Goal: Connect with others: Establish contact or relationships with other users

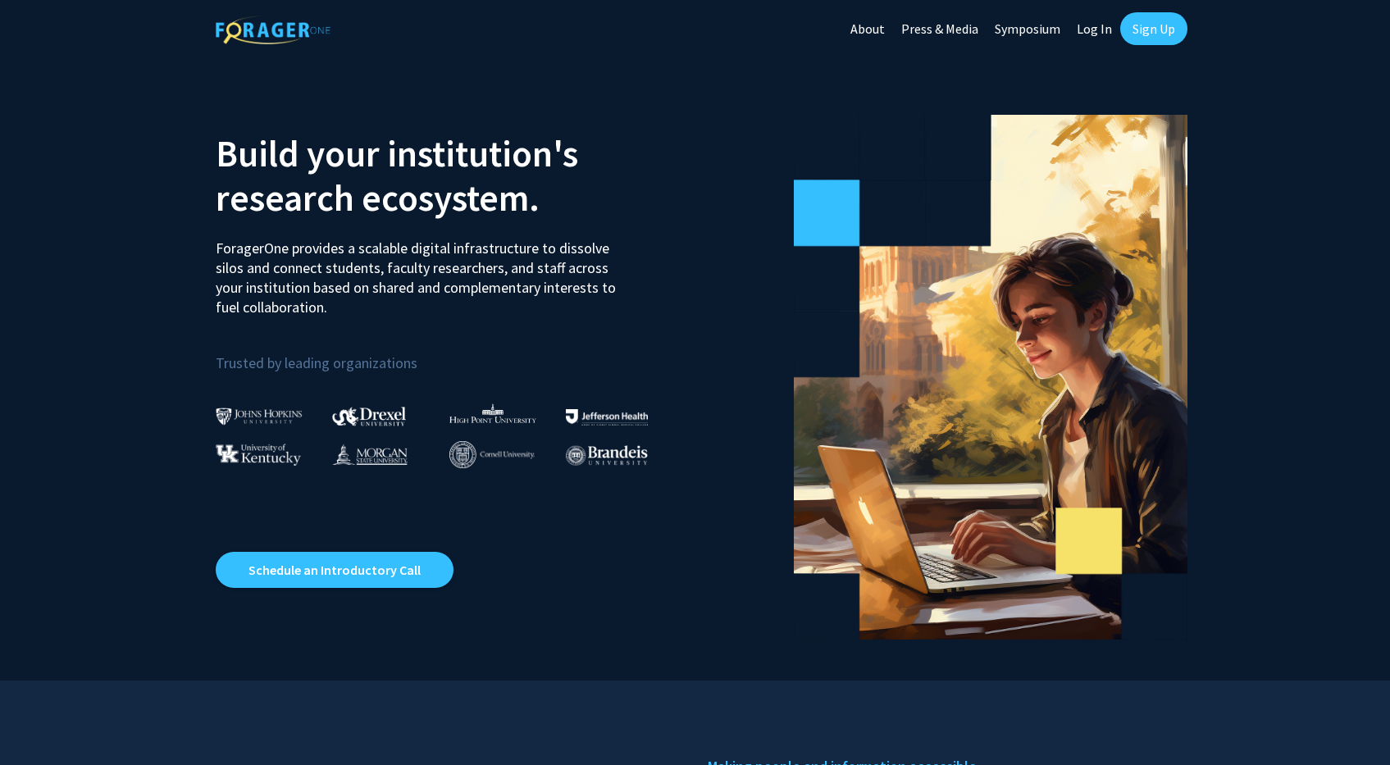
click at [1093, 30] on link "Log In" at bounding box center [1094, 28] width 52 height 57
select select
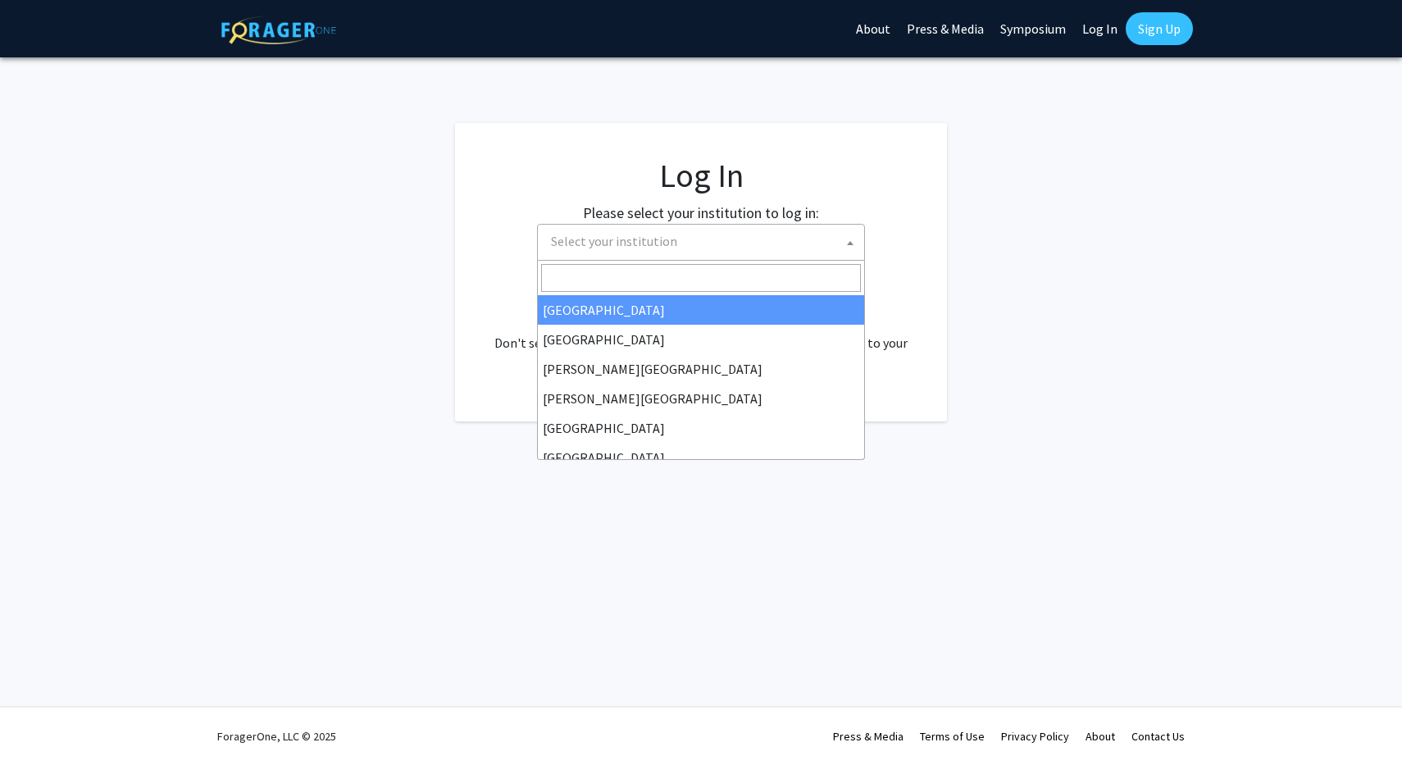
click at [810, 235] on span "Select your institution" at bounding box center [704, 242] width 320 height 34
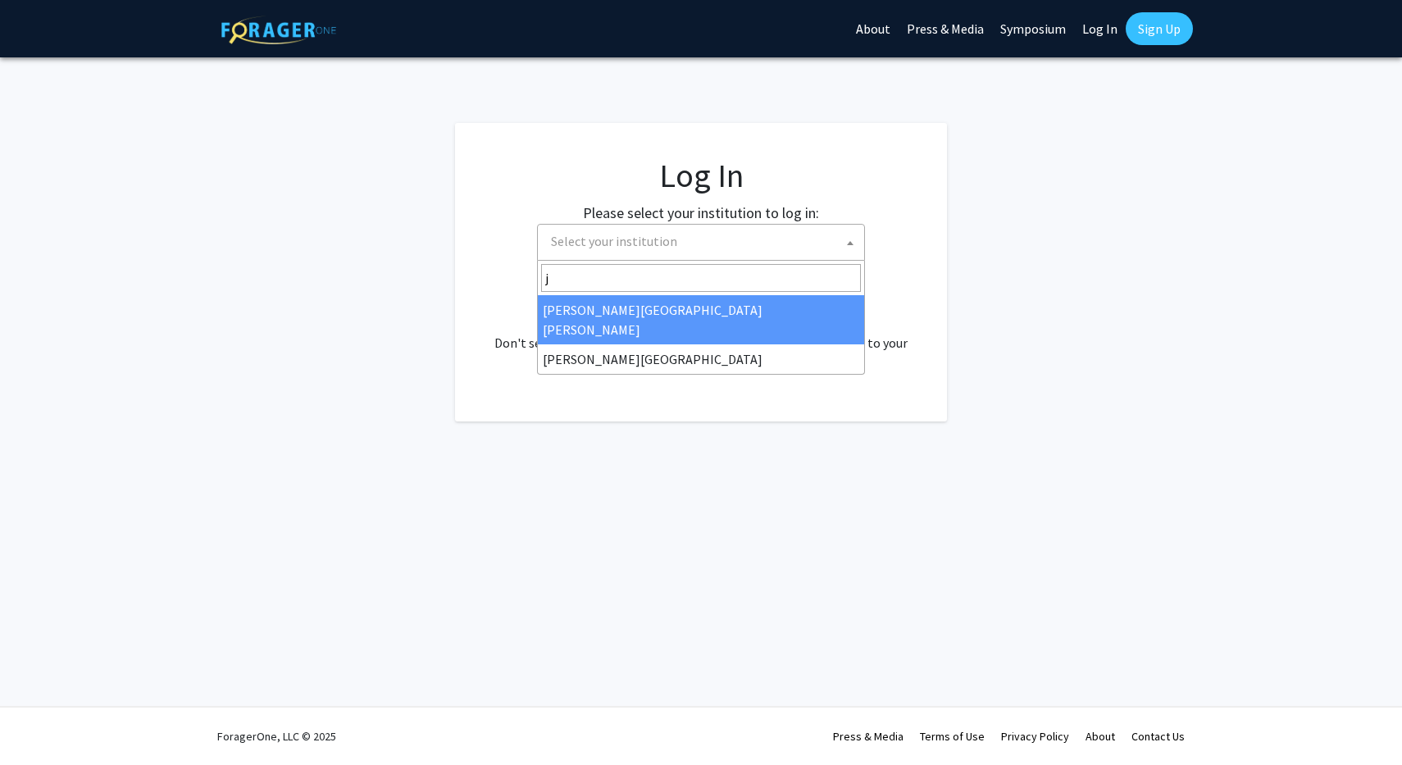
type input "j"
select select "1"
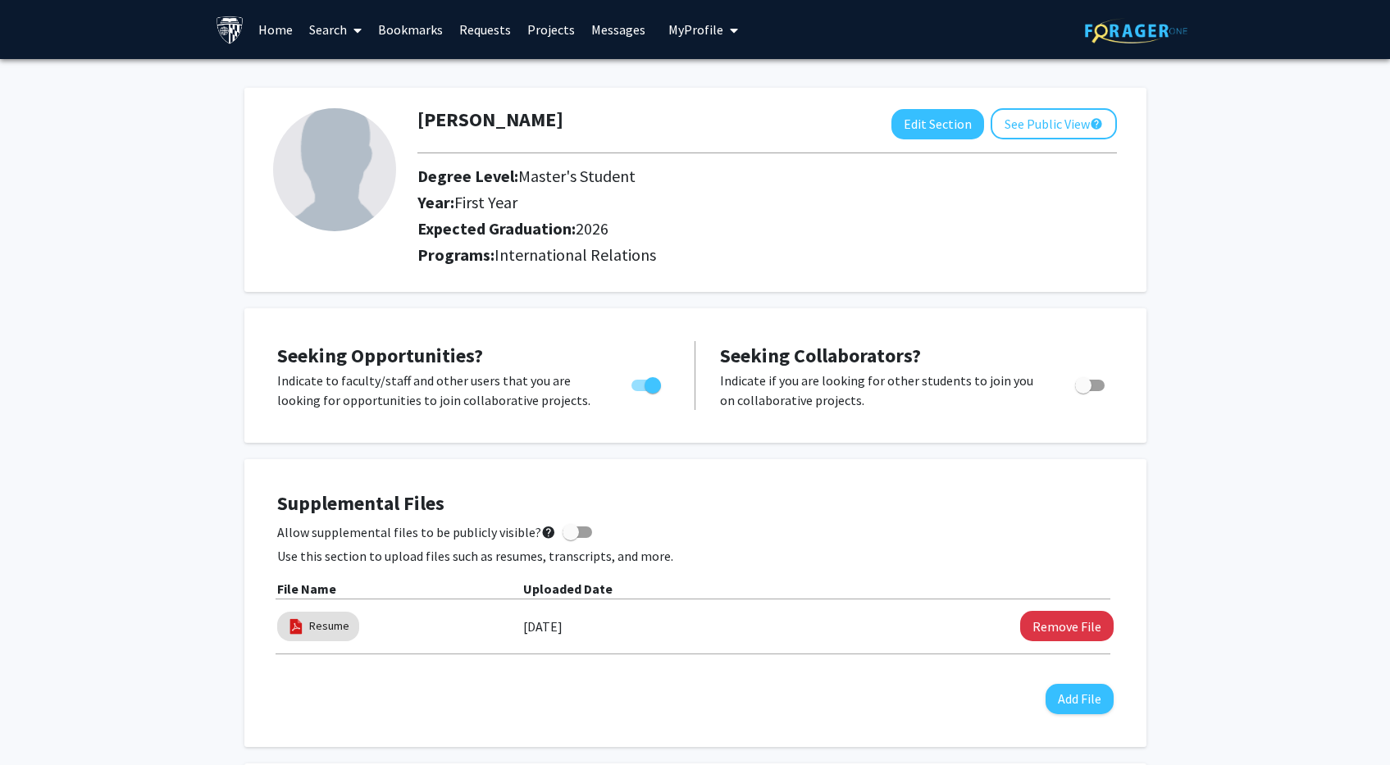
click at [326, 32] on link "Search" at bounding box center [335, 29] width 69 height 57
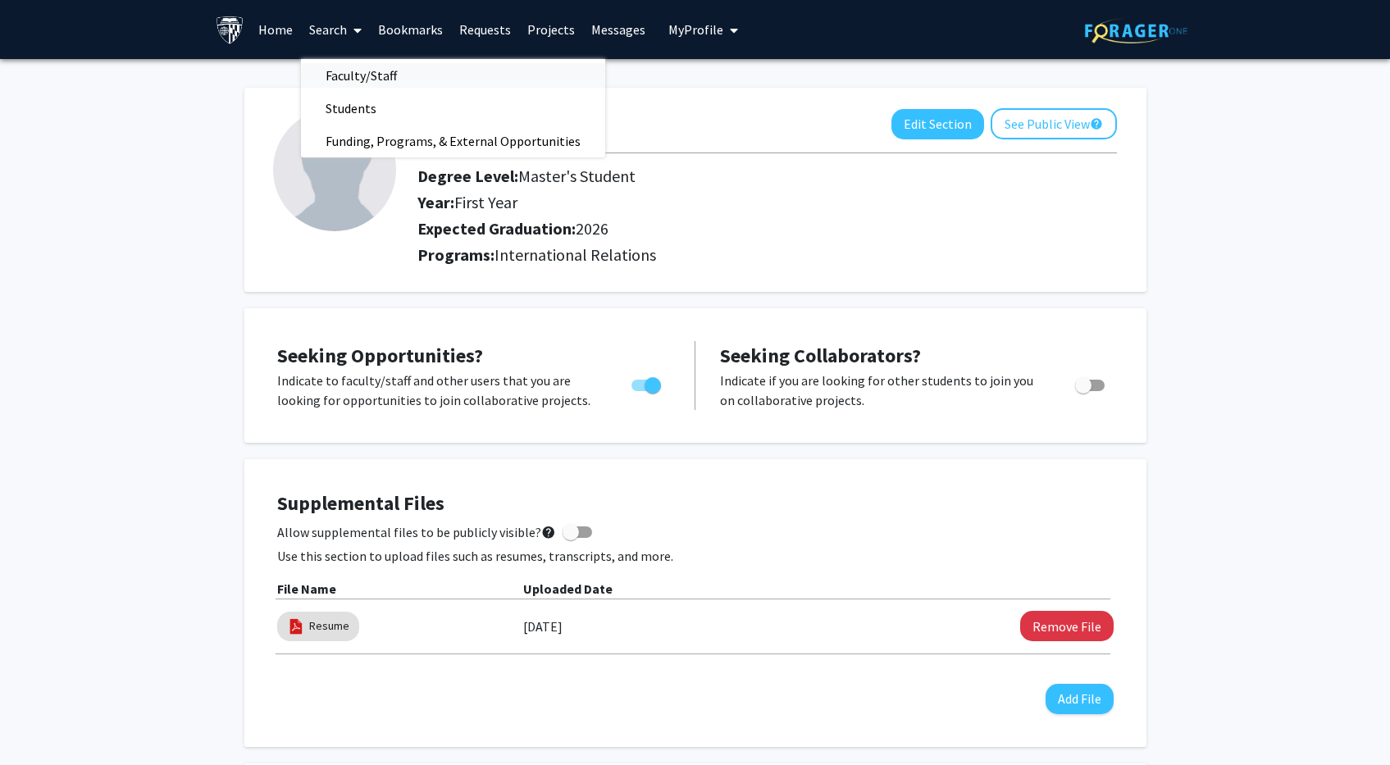
click at [381, 79] on span "Faculty/Staff" at bounding box center [361, 75] width 121 height 33
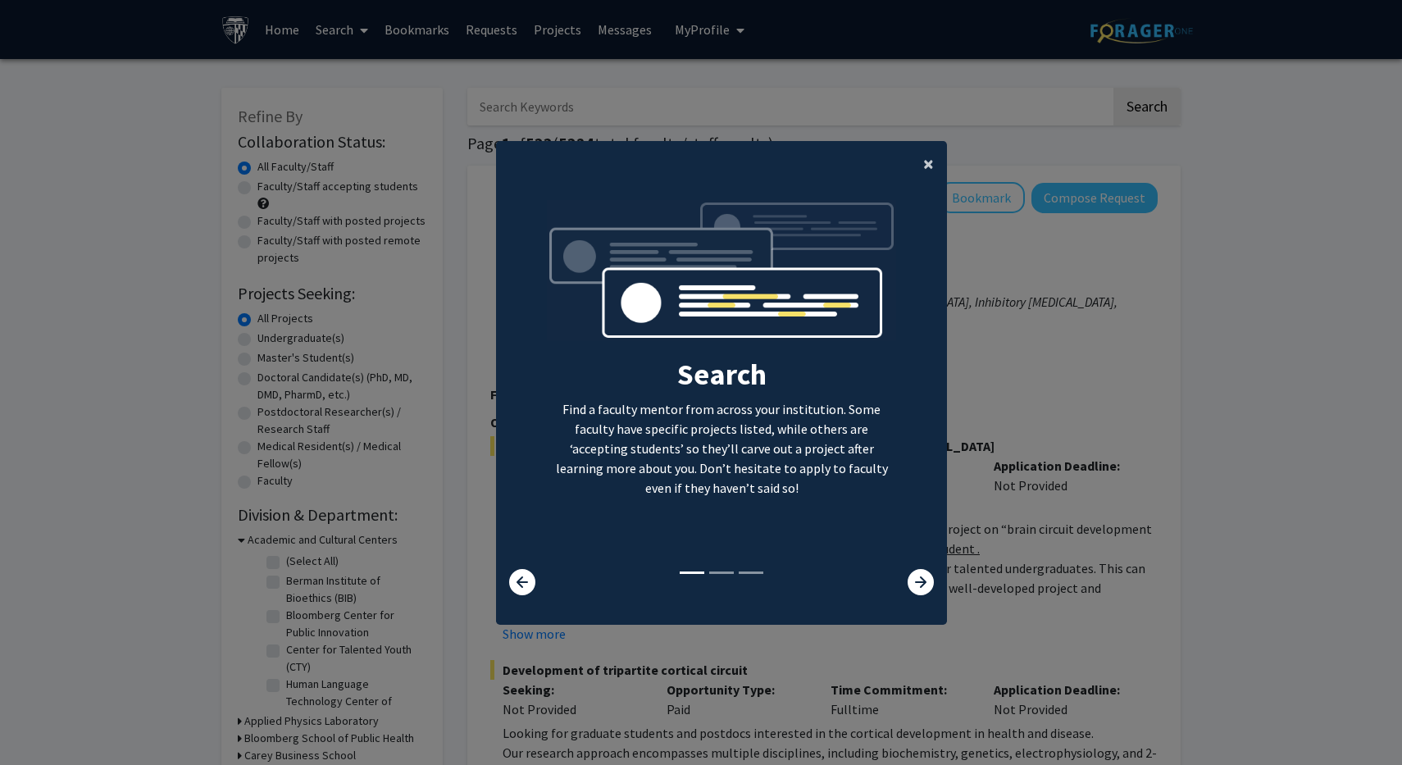
click at [923, 157] on span "×" at bounding box center [928, 163] width 11 height 25
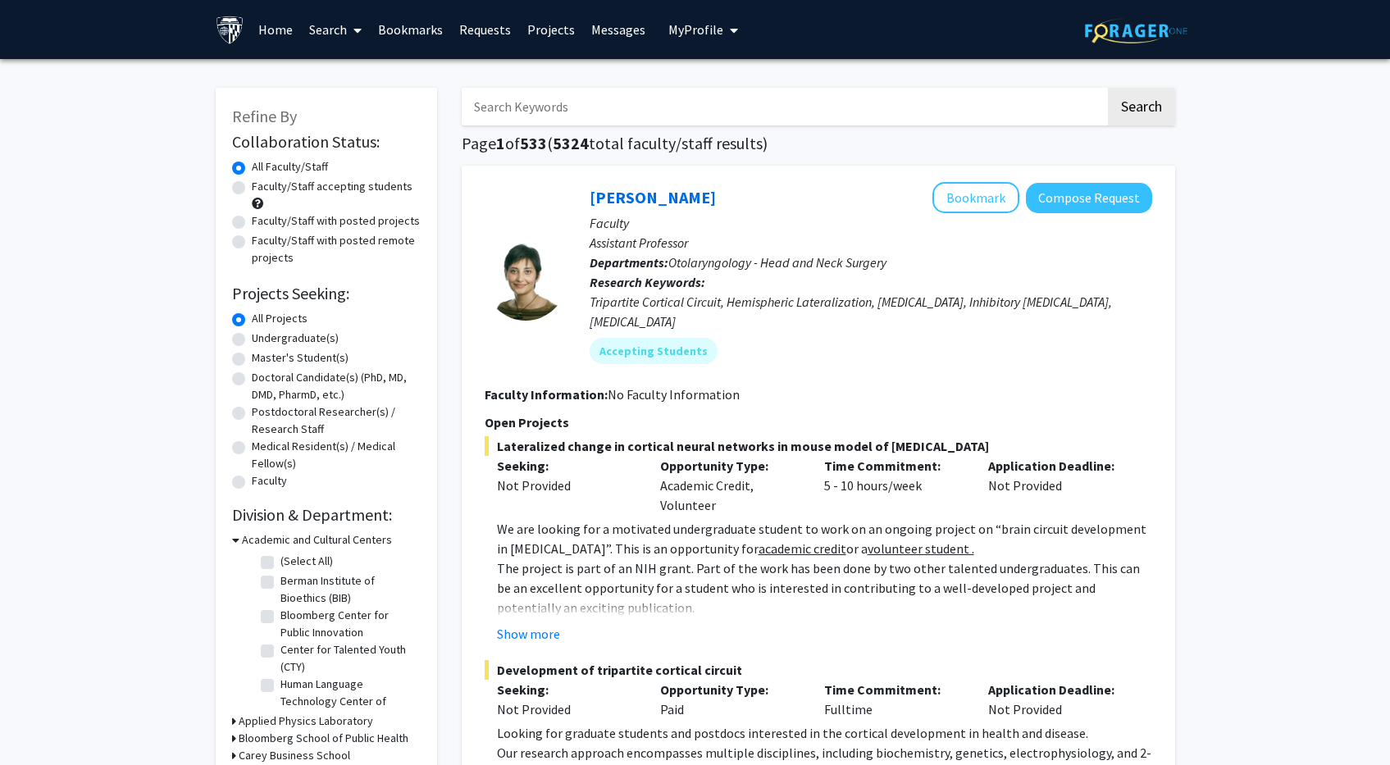
click at [680, 108] on input "Search Keywords" at bounding box center [784, 107] width 644 height 38
type input "[PERSON_NAME]"
click at [1140, 109] on button "Search" at bounding box center [1141, 107] width 67 height 38
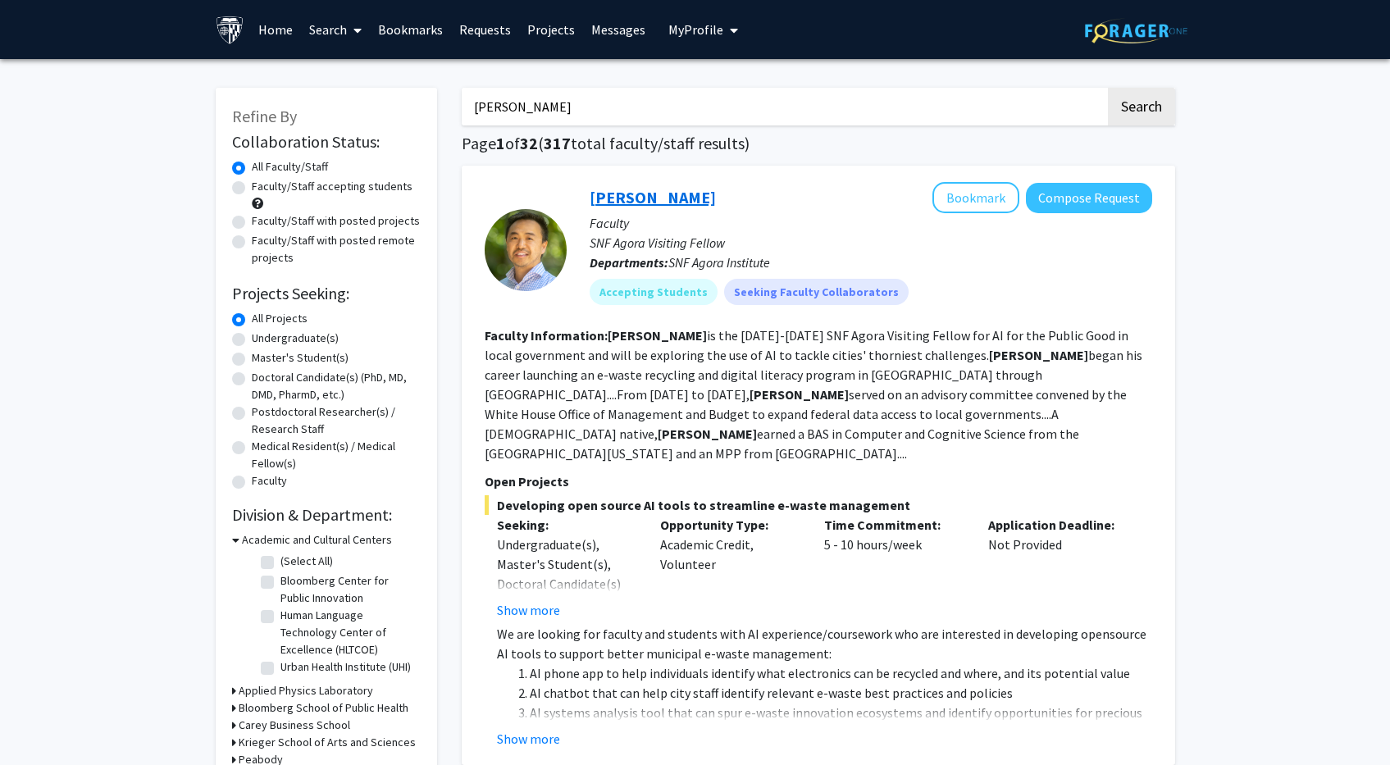
click at [634, 197] on link "[PERSON_NAME]" at bounding box center [653, 197] width 126 height 20
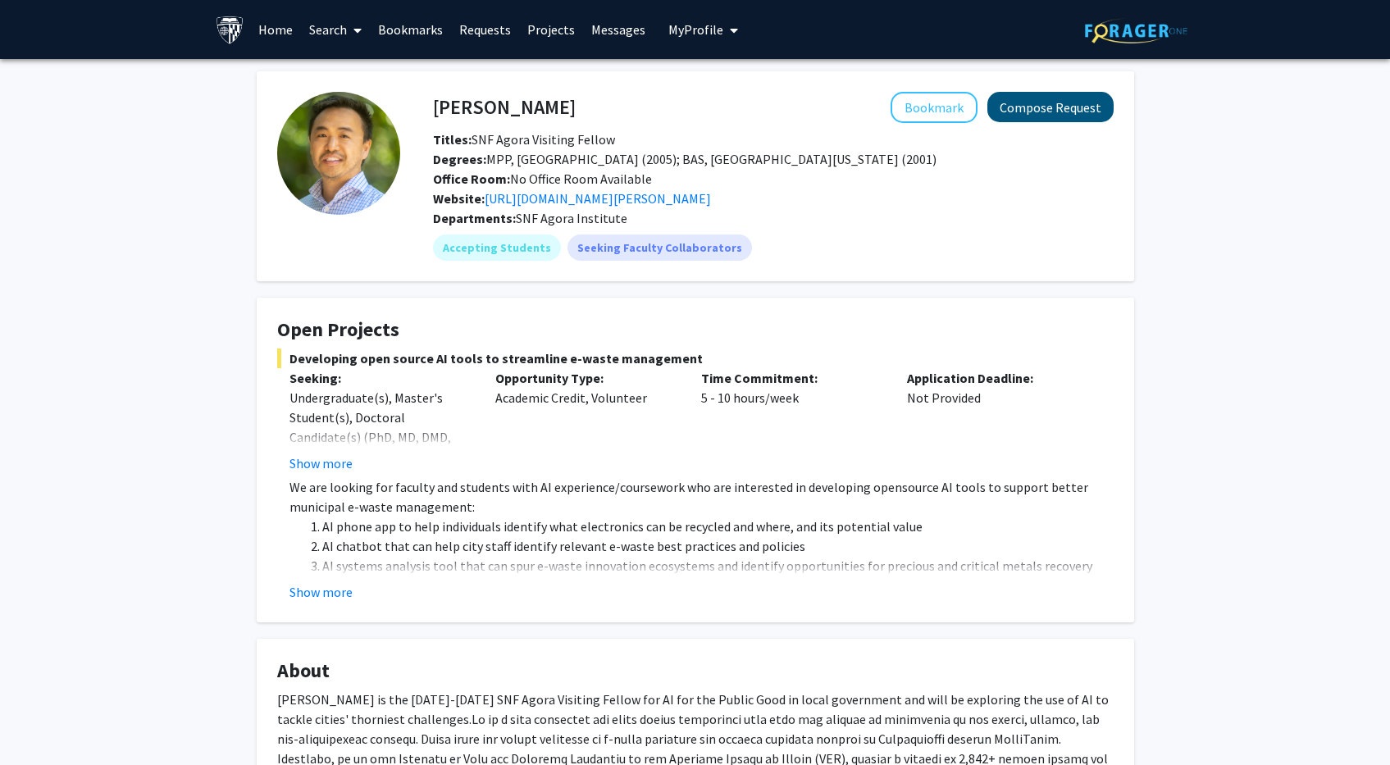
click at [1029, 110] on button "Compose Request" at bounding box center [1050, 107] width 126 height 30
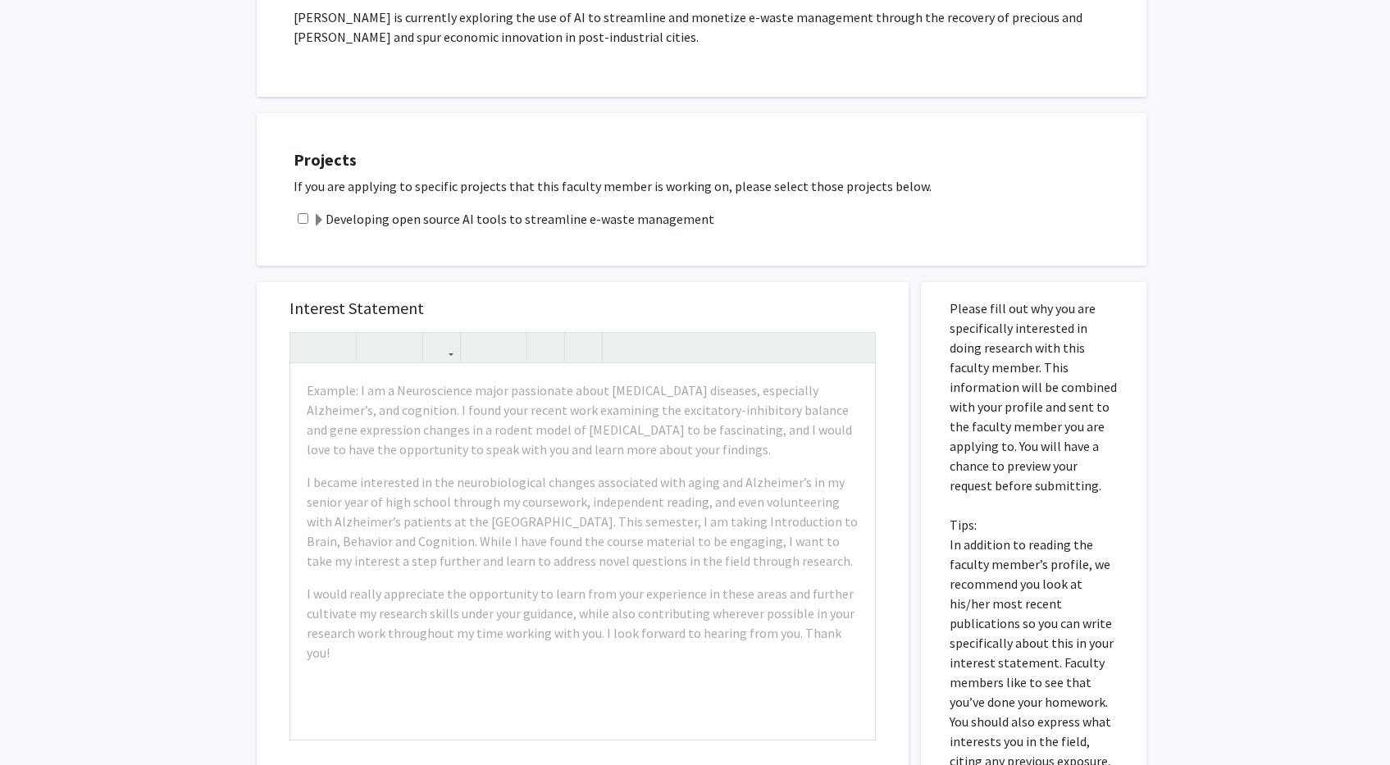
scroll to position [318, 0]
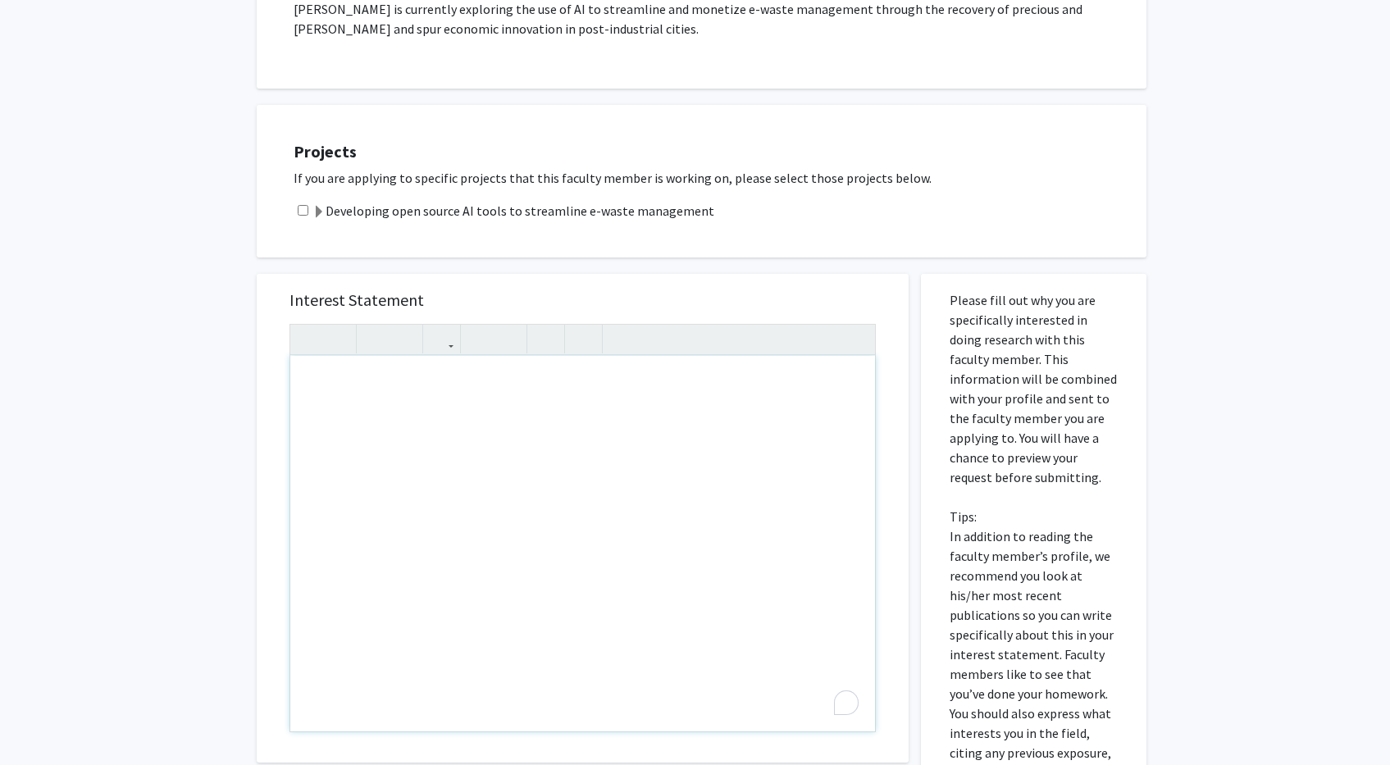
click at [299, 215] on input "checkbox" at bounding box center [303, 210] width 11 height 11
checkbox input "true"
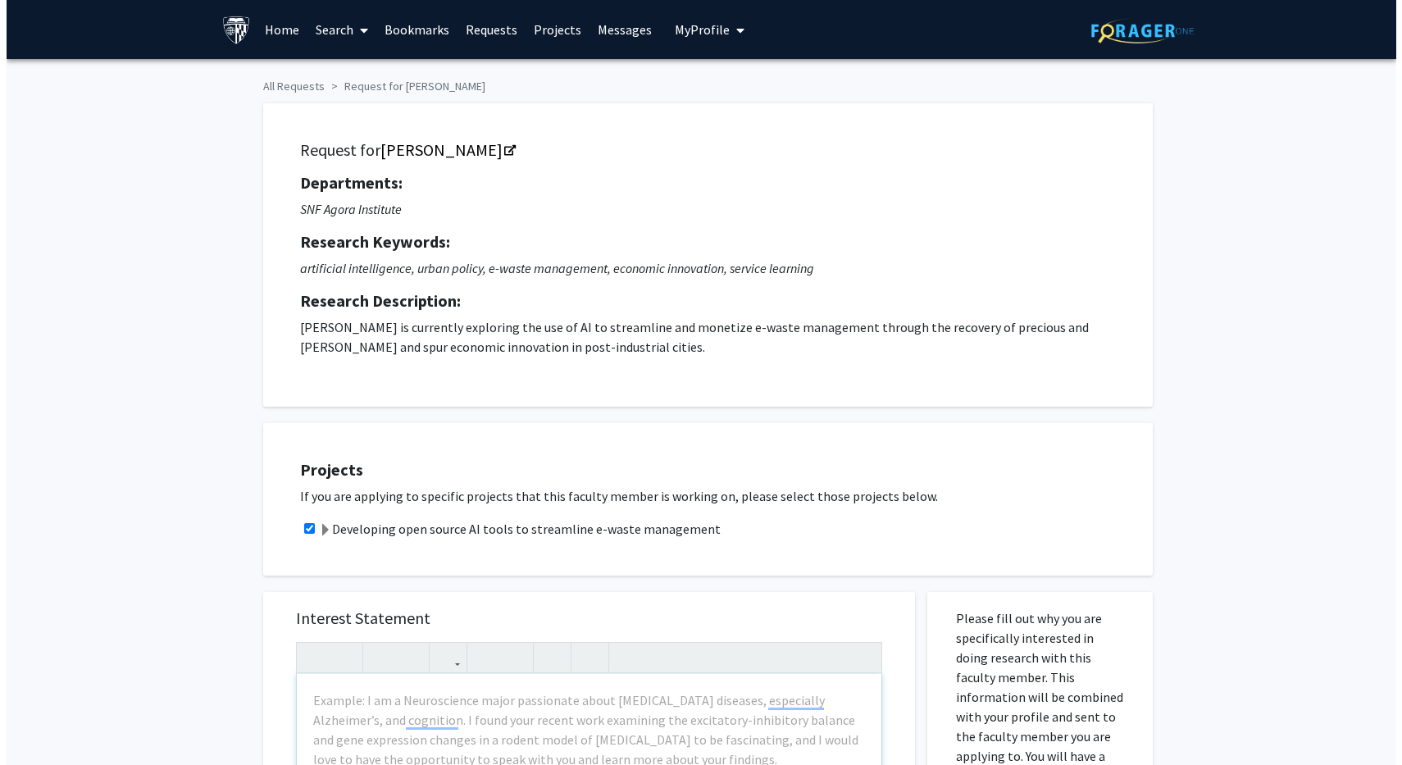
scroll to position [0, 0]
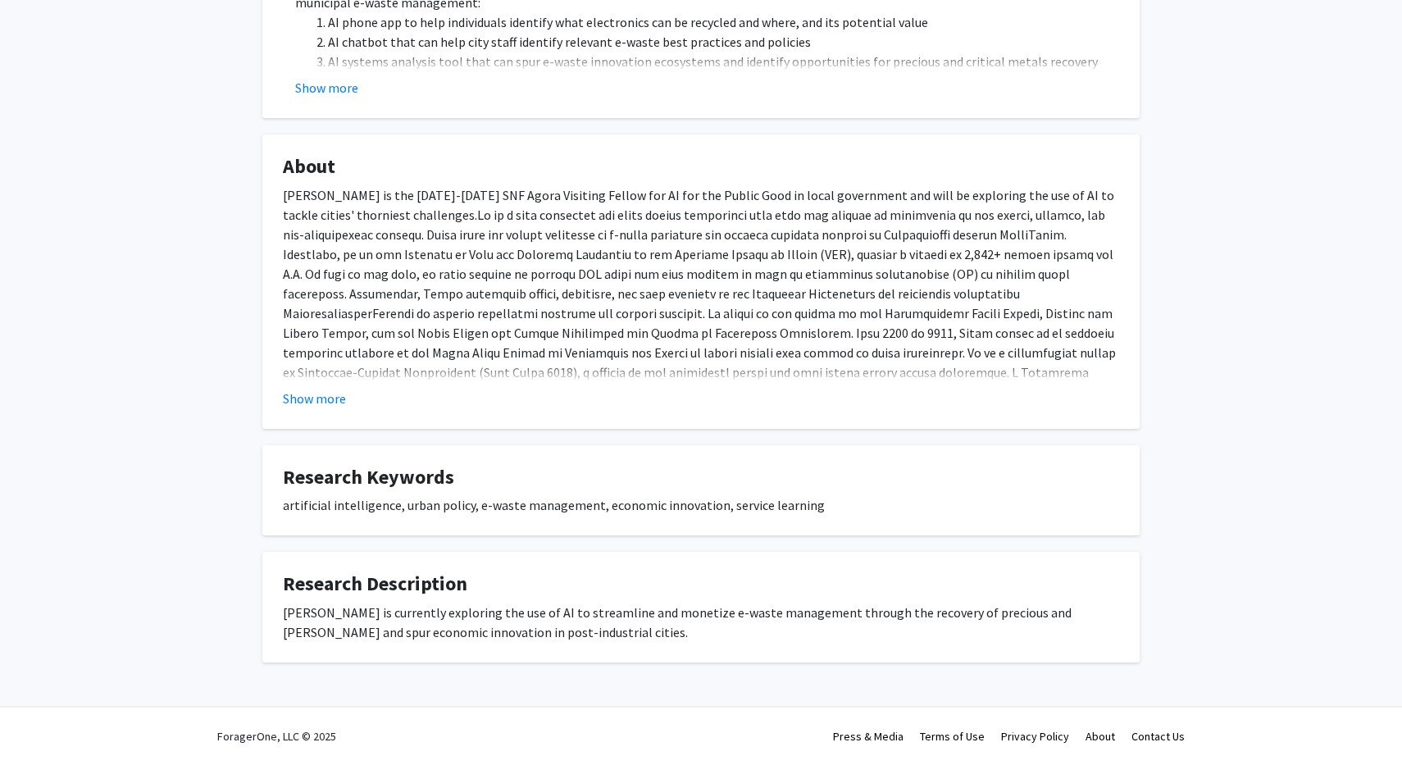
scroll to position [504, 0]
click at [303, 400] on button "Show more" at bounding box center [314, 399] width 63 height 20
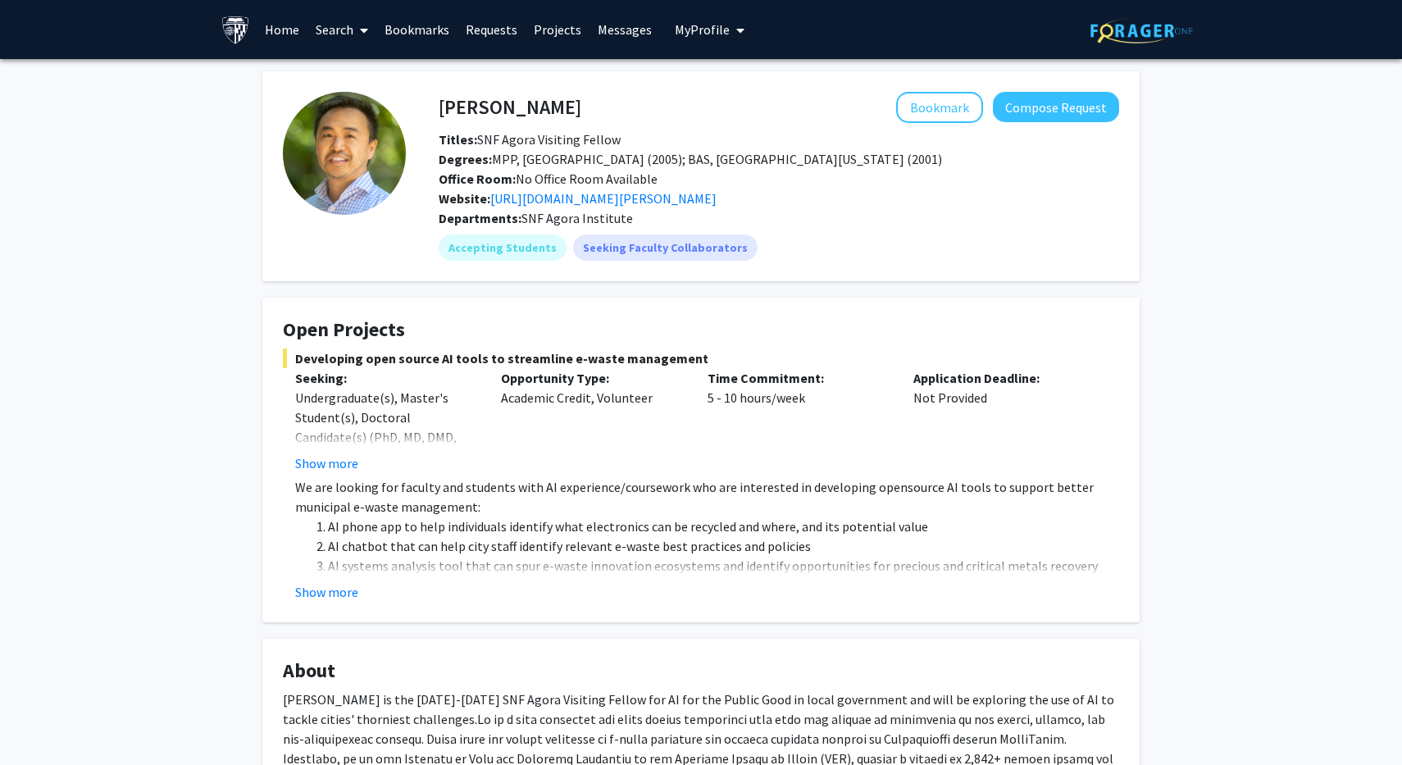
scroll to position [0, 0]
click at [1052, 108] on button "Compose Request" at bounding box center [1056, 107] width 126 height 30
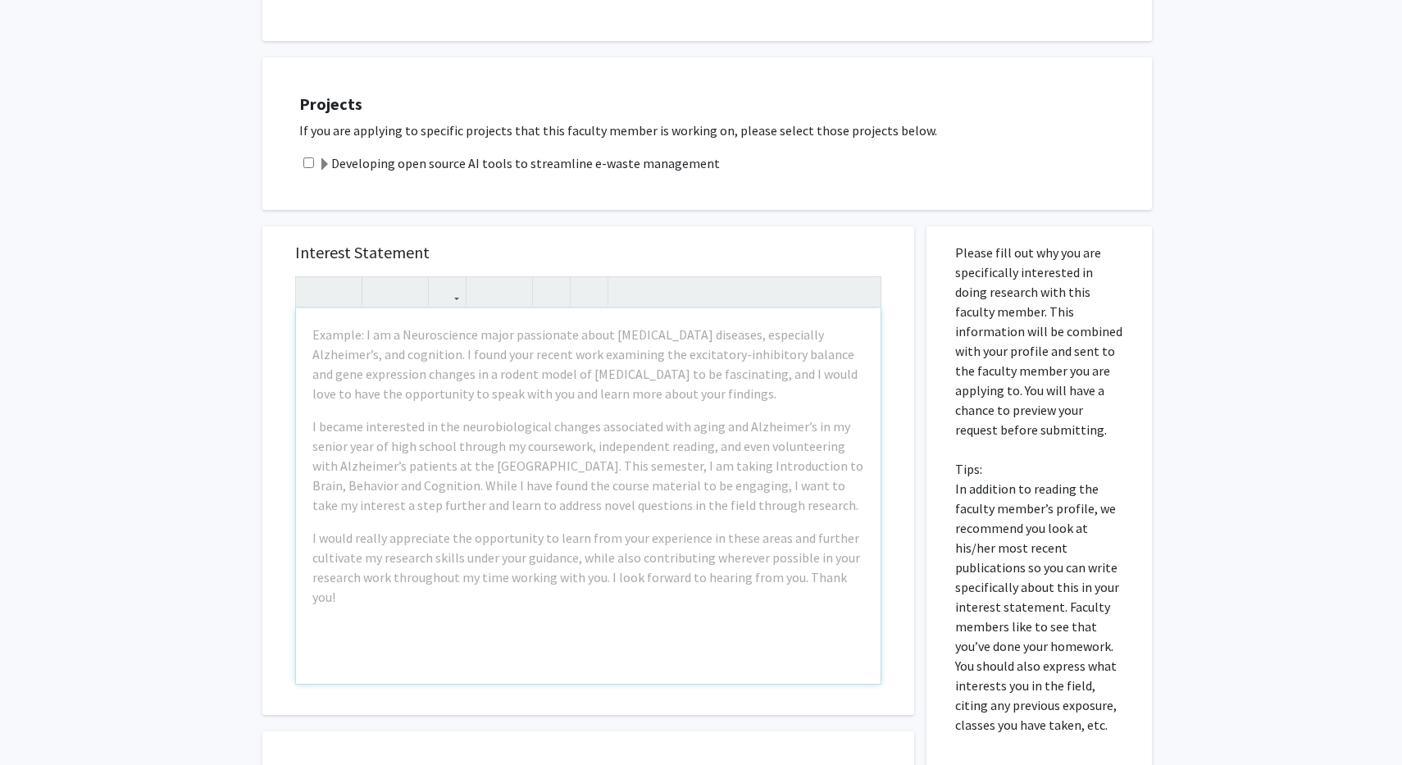
scroll to position [350, 0]
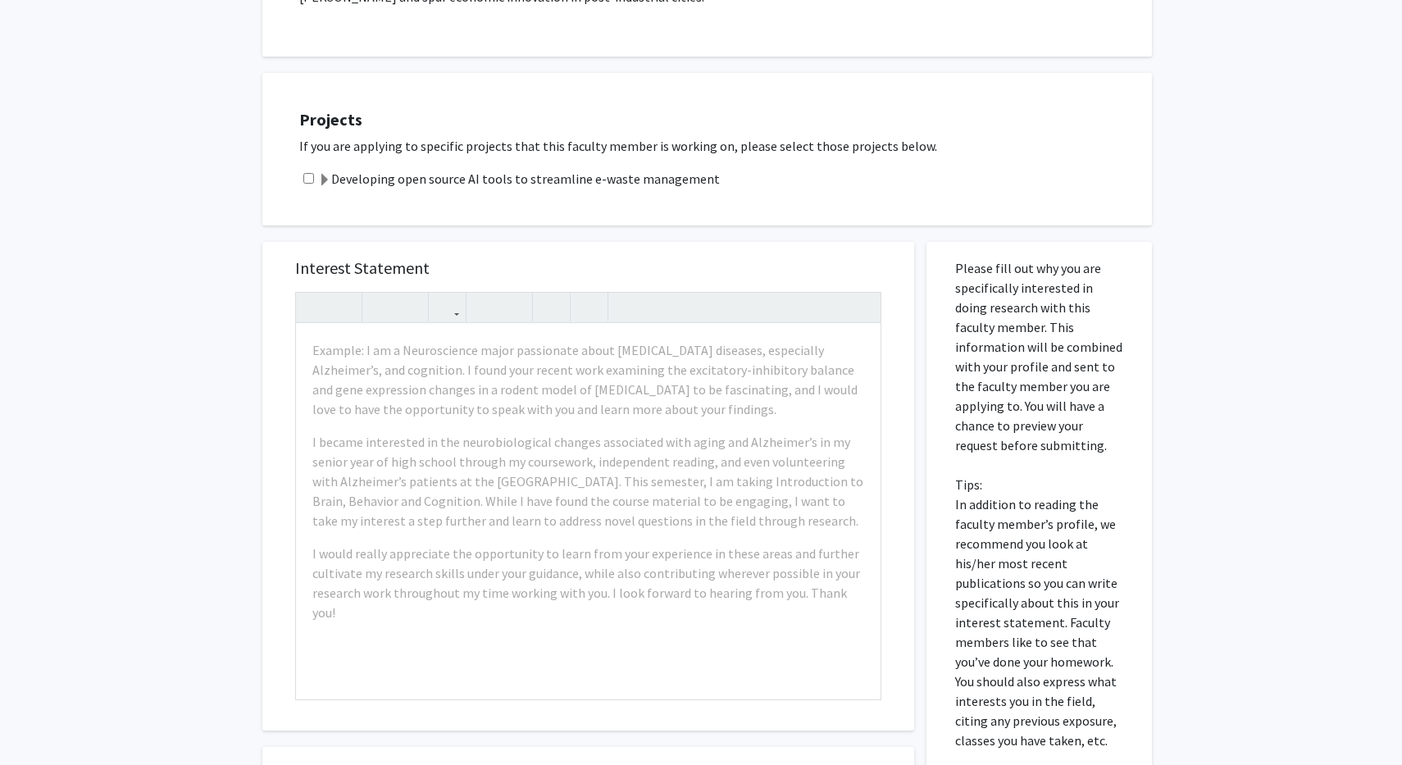
click at [307, 180] on input "checkbox" at bounding box center [308, 178] width 11 height 11
checkbox input "true"
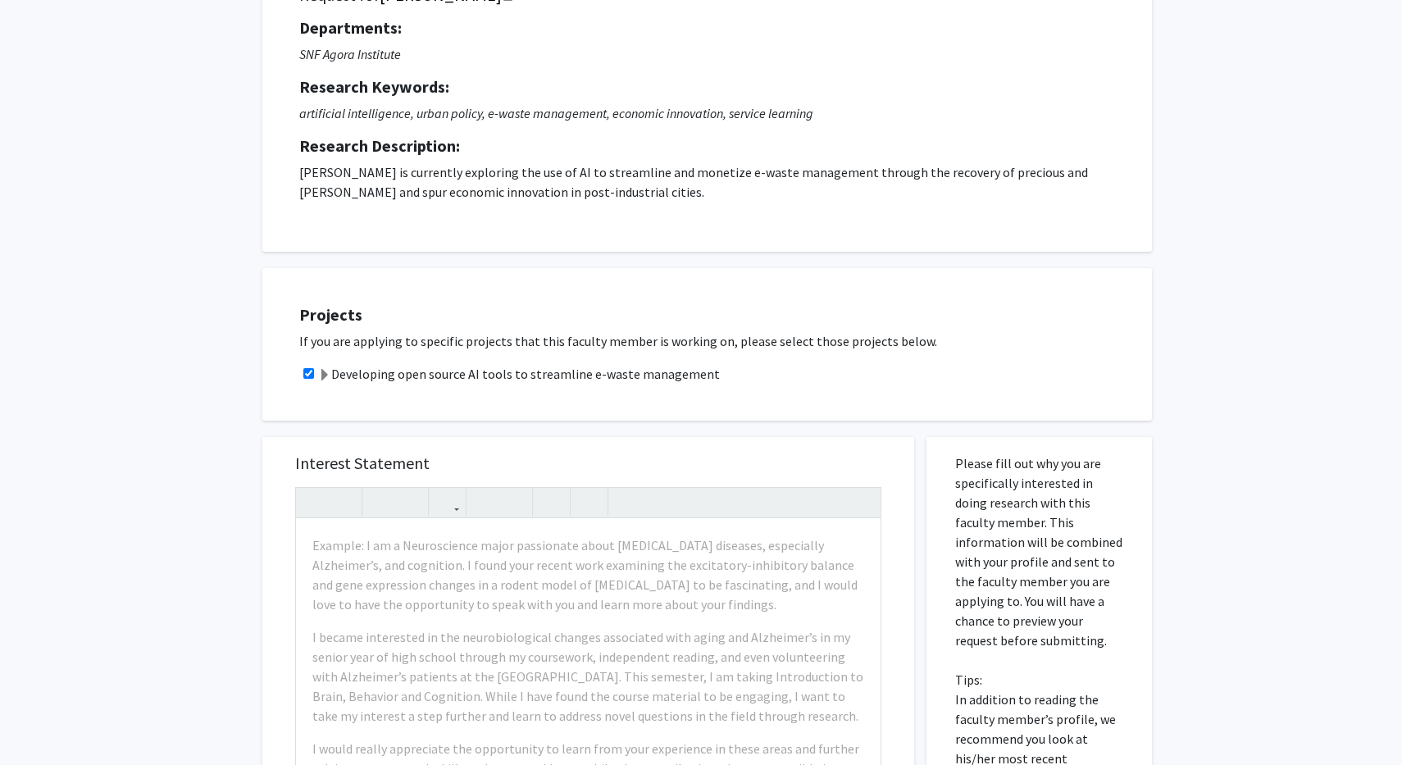
scroll to position [663, 0]
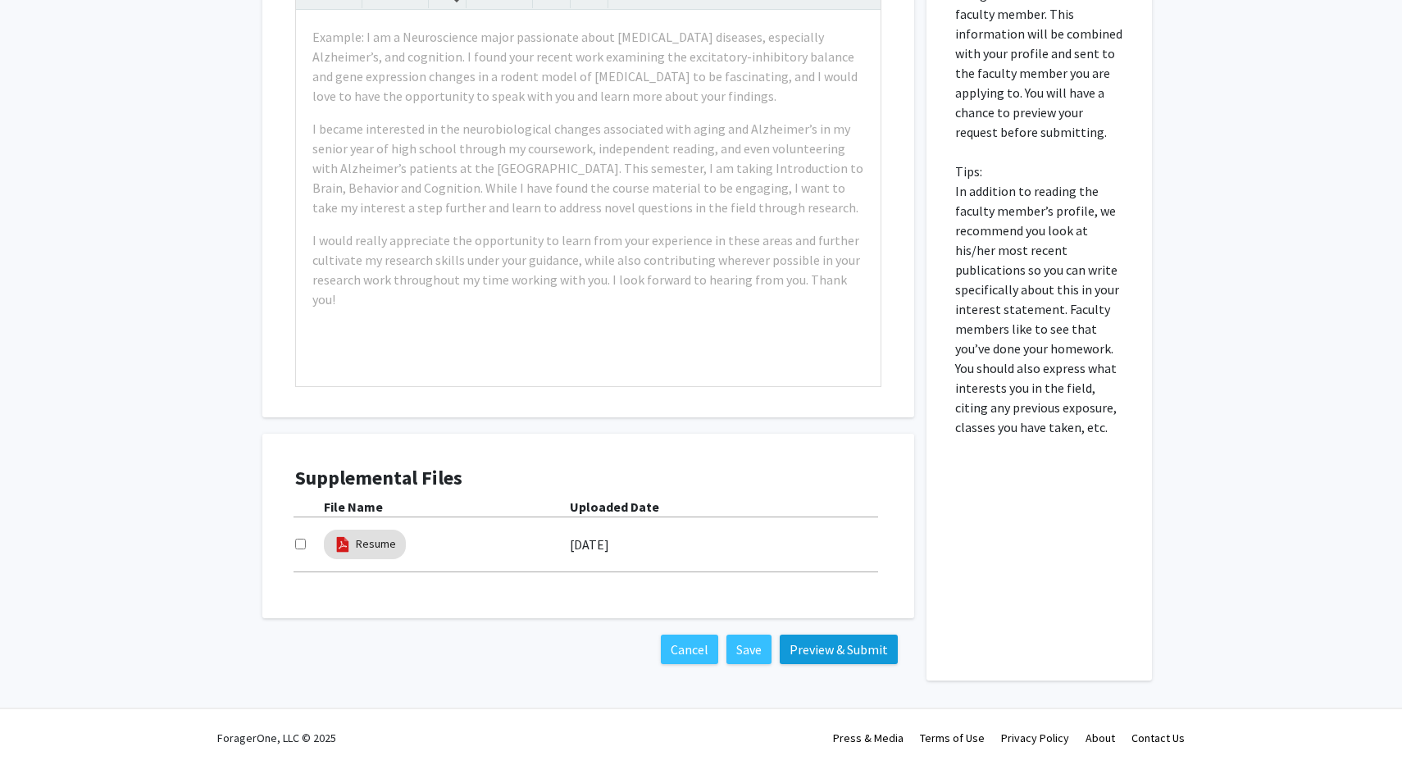
click at [826, 656] on button "Preview & Submit" at bounding box center [839, 650] width 118 height 30
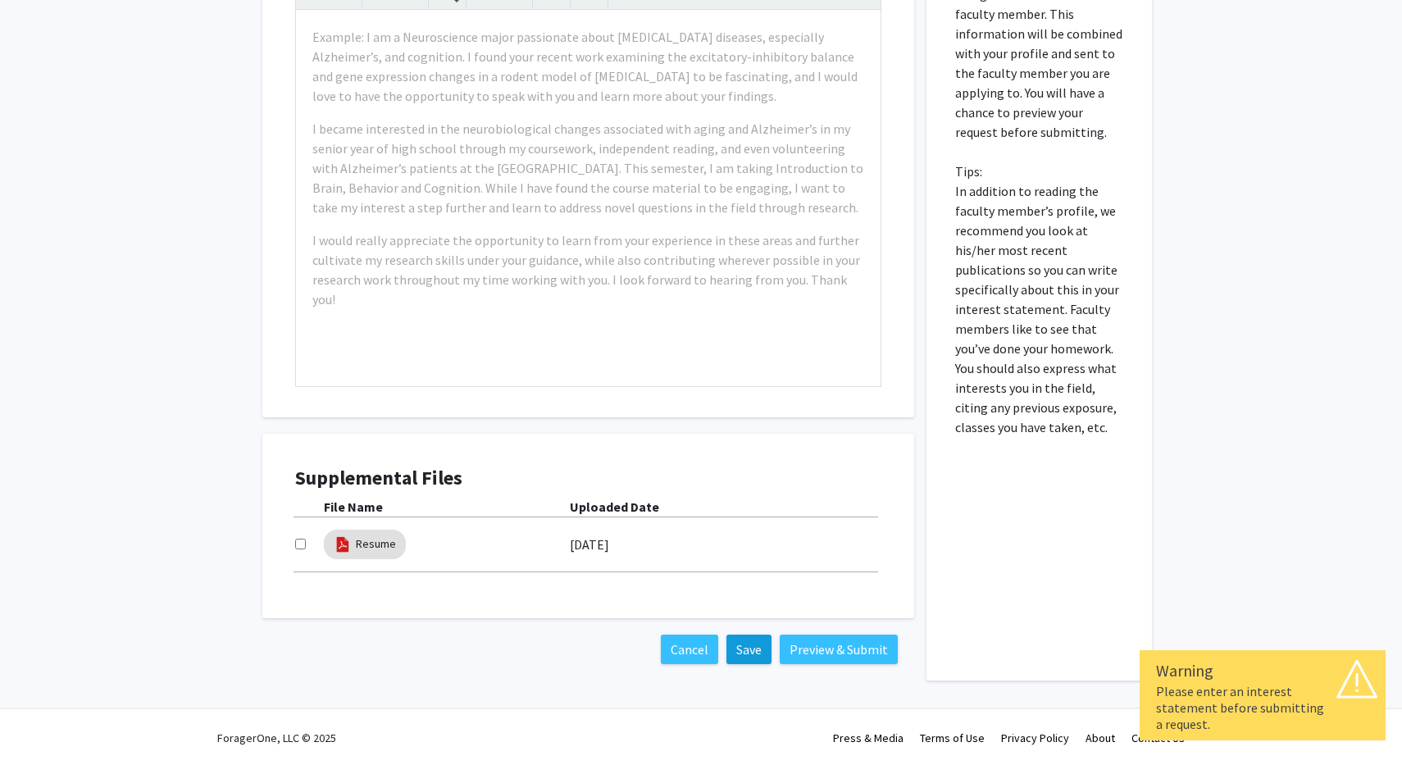
click at [754, 656] on button "Save" at bounding box center [748, 650] width 45 height 30
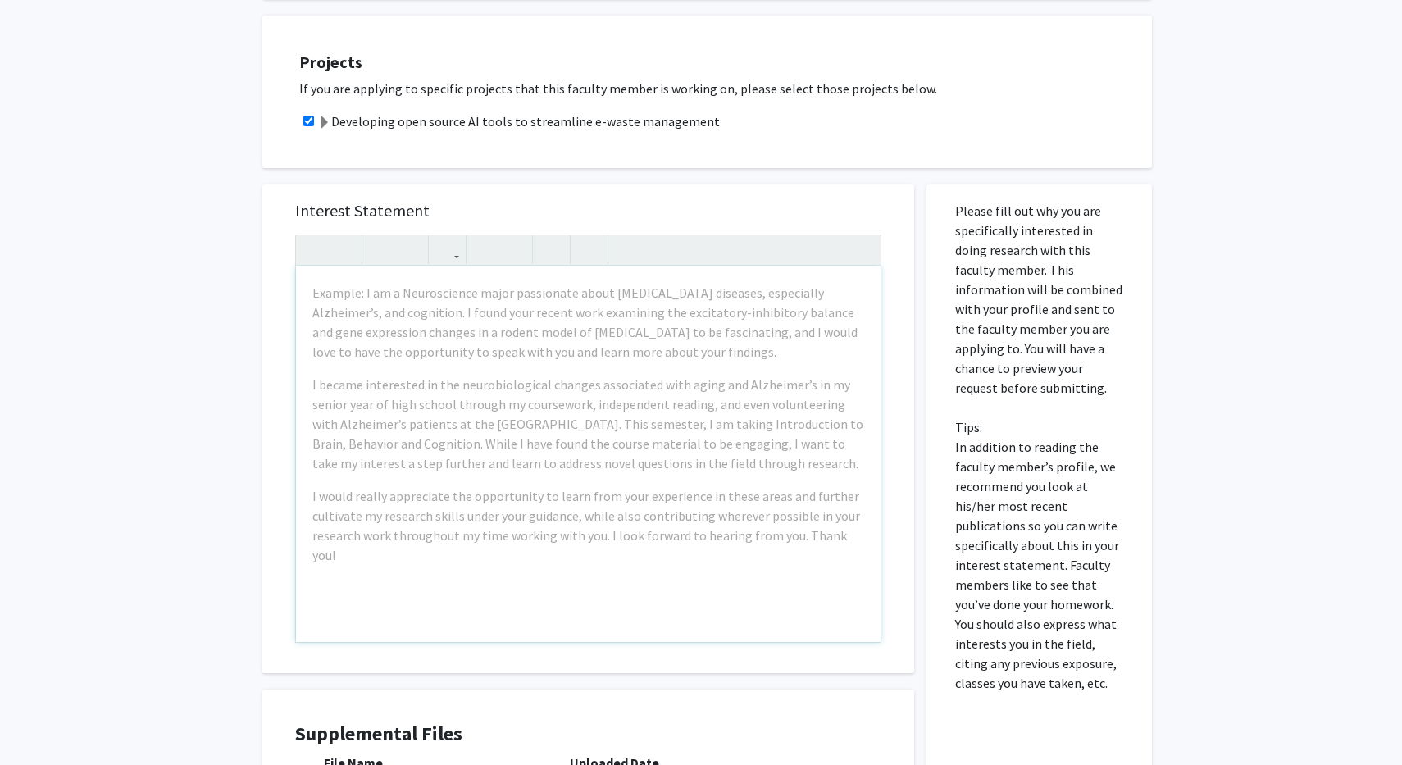
scroll to position [405, 0]
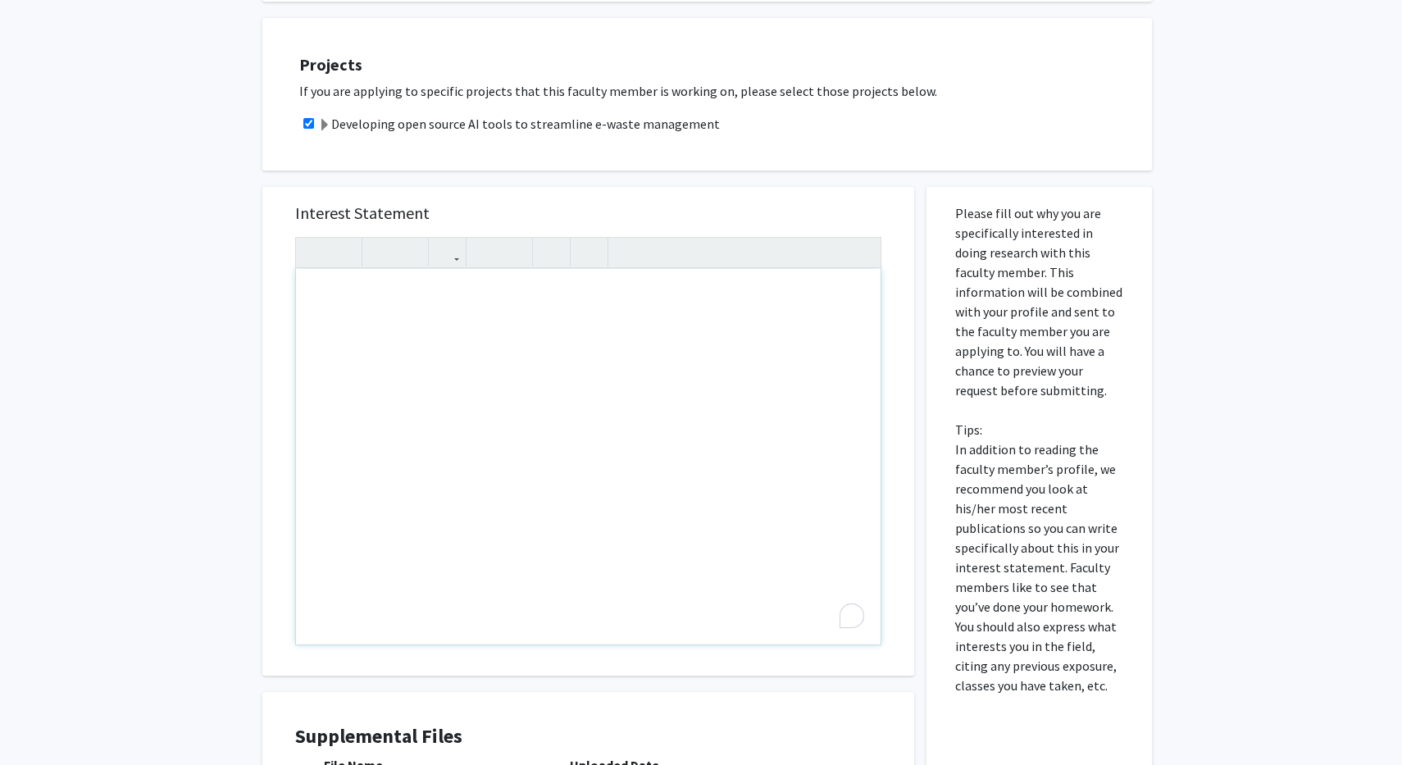
click at [466, 316] on div "To enrich screen reader interactions, please activate Accessibility in Grammarl…" at bounding box center [588, 457] width 585 height 376
type textarea "w"
type textarea "W"
type textarea "h"
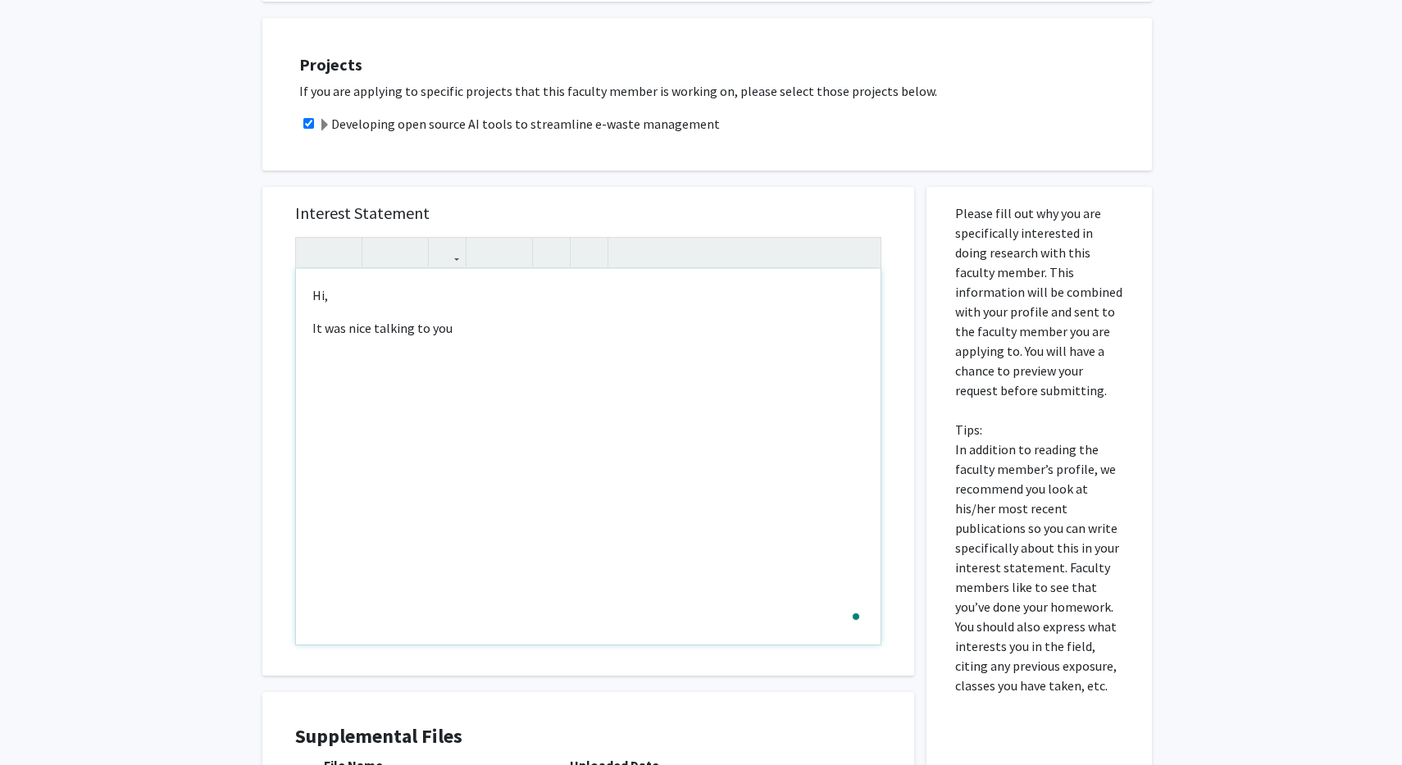
type textarea "<p>Hi,&nbsp;</p><p>It was nice talking to you.&nbsp;</p>"
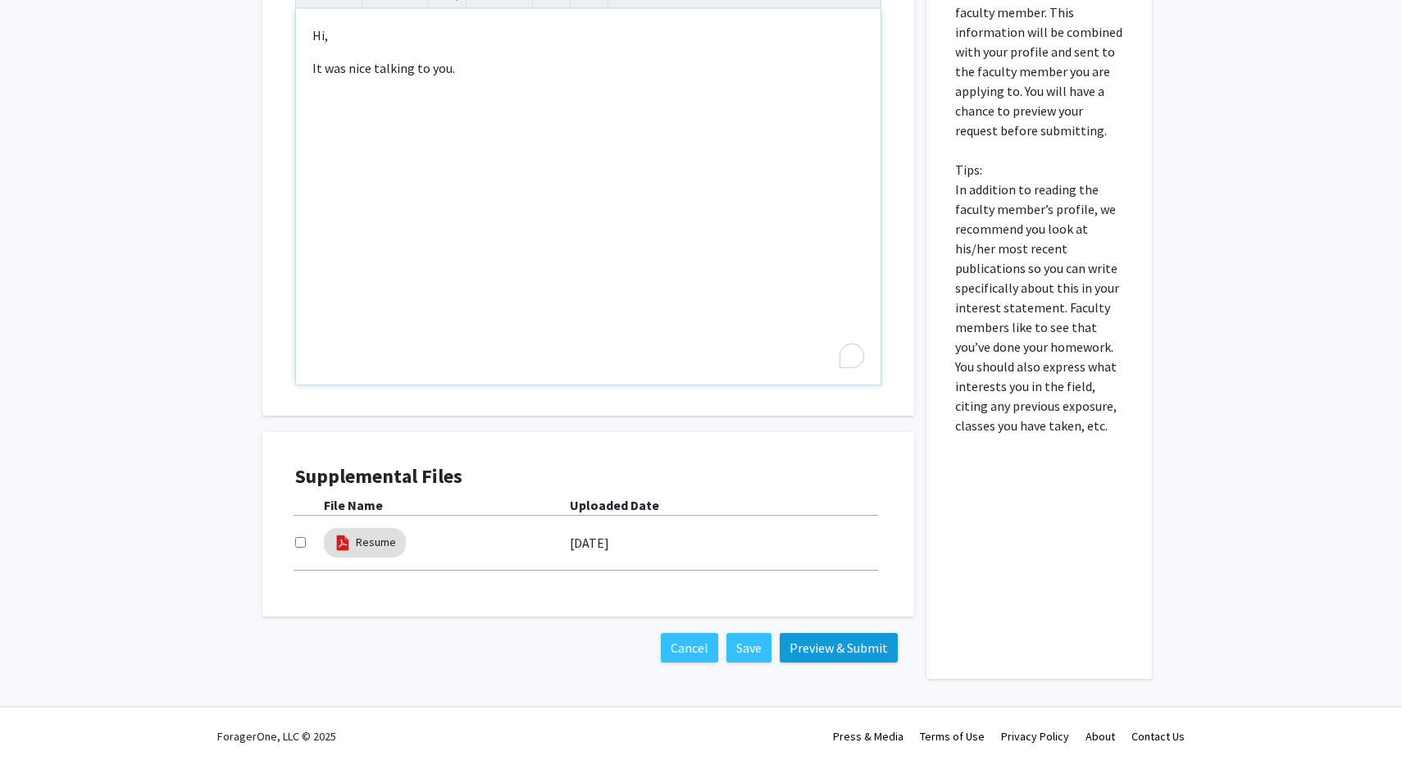
scroll to position [667, 0]
click at [854, 651] on button "Preview & Submit" at bounding box center [839, 648] width 118 height 30
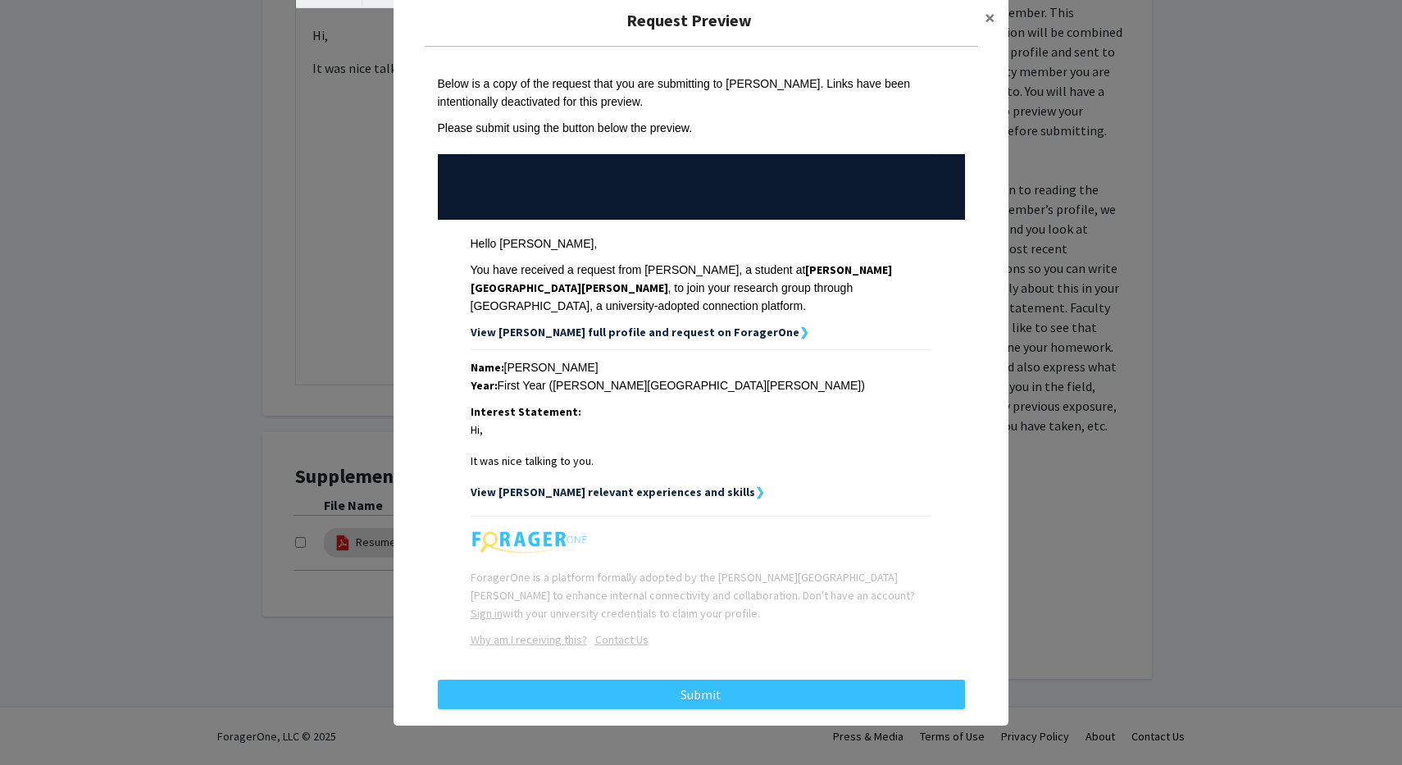
scroll to position [28, 0]
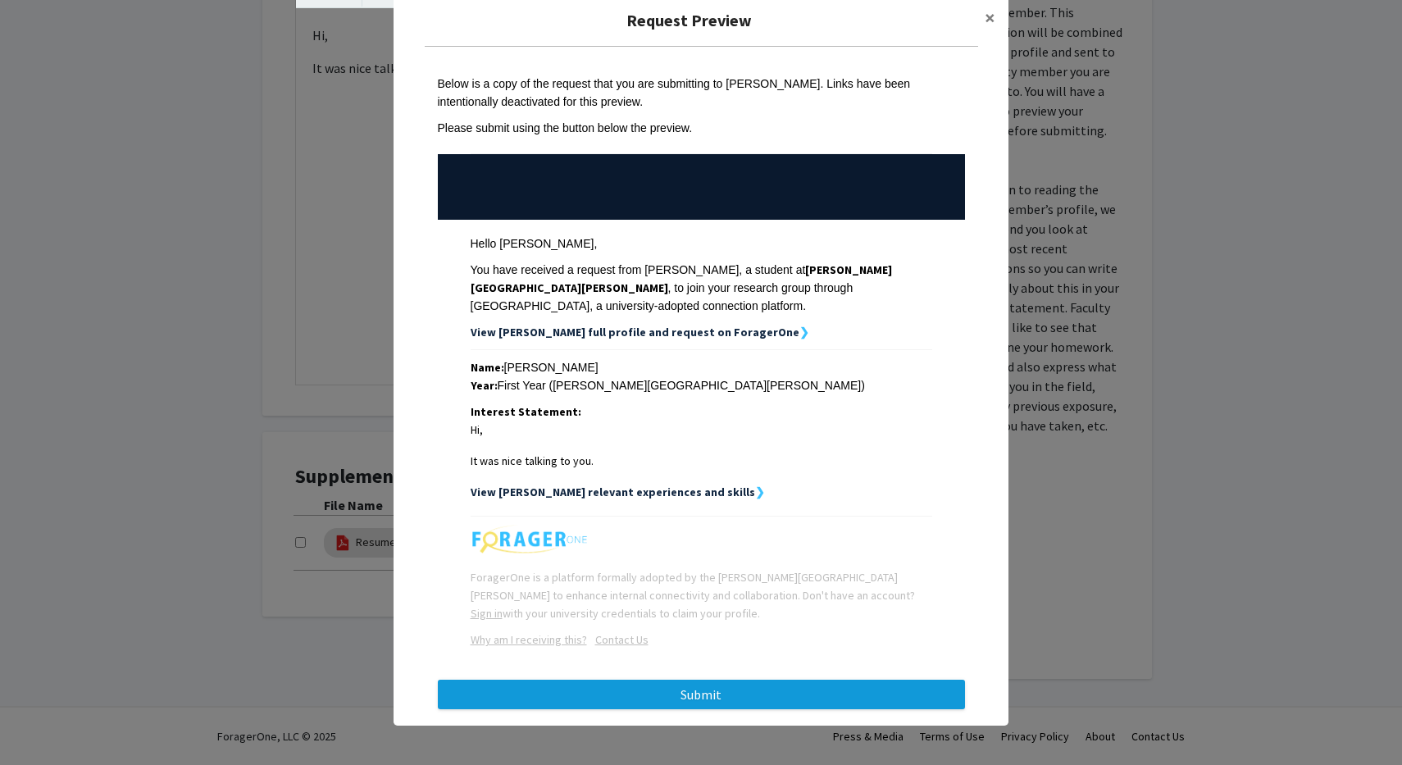
click at [730, 699] on button "Submit" at bounding box center [701, 695] width 527 height 30
